Goal: Information Seeking & Learning: Learn about a topic

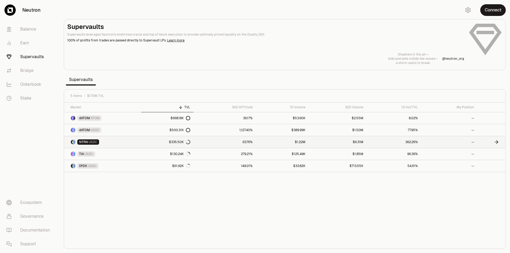
click at [107, 141] on link "NTRN USDC" at bounding box center [102, 142] width 77 height 12
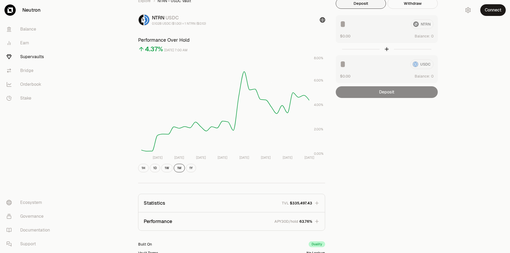
scroll to position [94, 0]
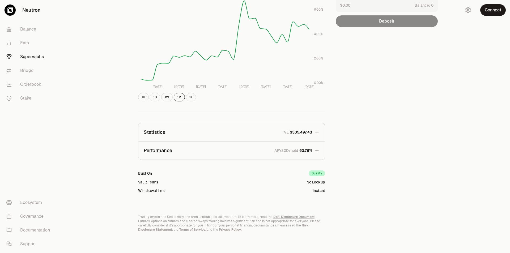
click at [297, 152] on p "APY30D/hold" at bounding box center [286, 150] width 24 height 5
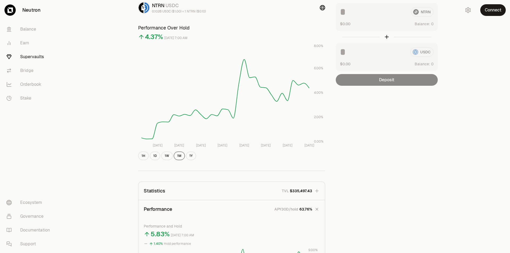
scroll to position [0, 0]
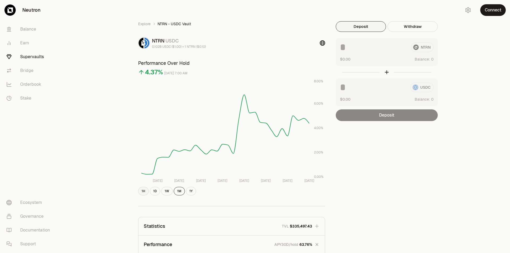
click at [145, 191] on button "1H" at bounding box center [143, 191] width 11 height 8
